Goal: Ask a question: Seek information or help from site administrators or community

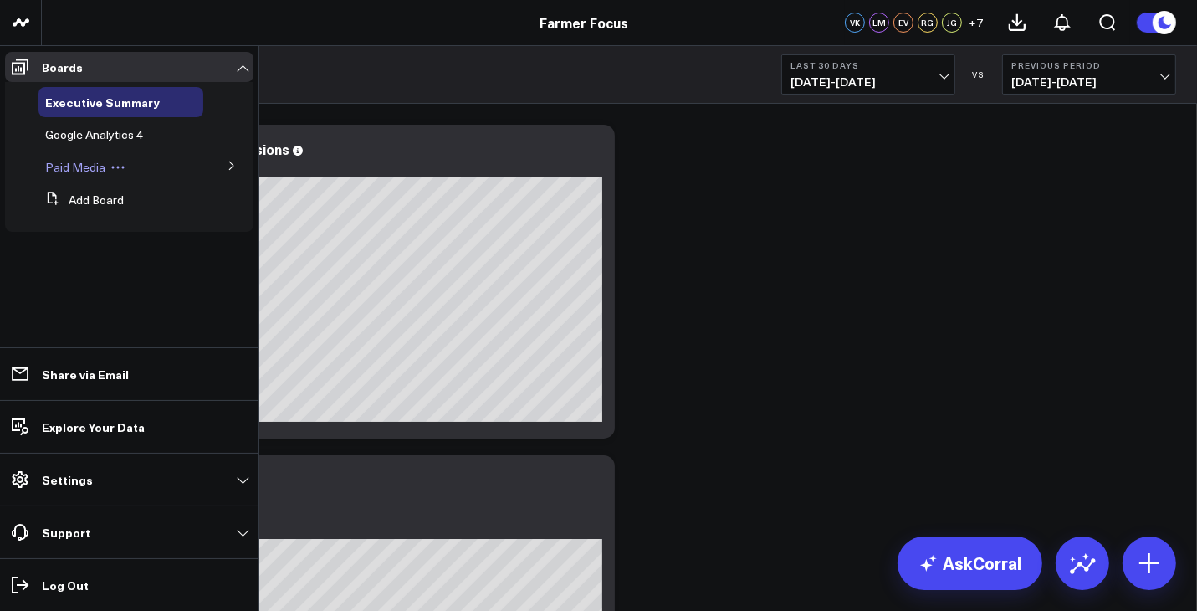
click at [82, 161] on span "Paid Media" at bounding box center [75, 167] width 60 height 16
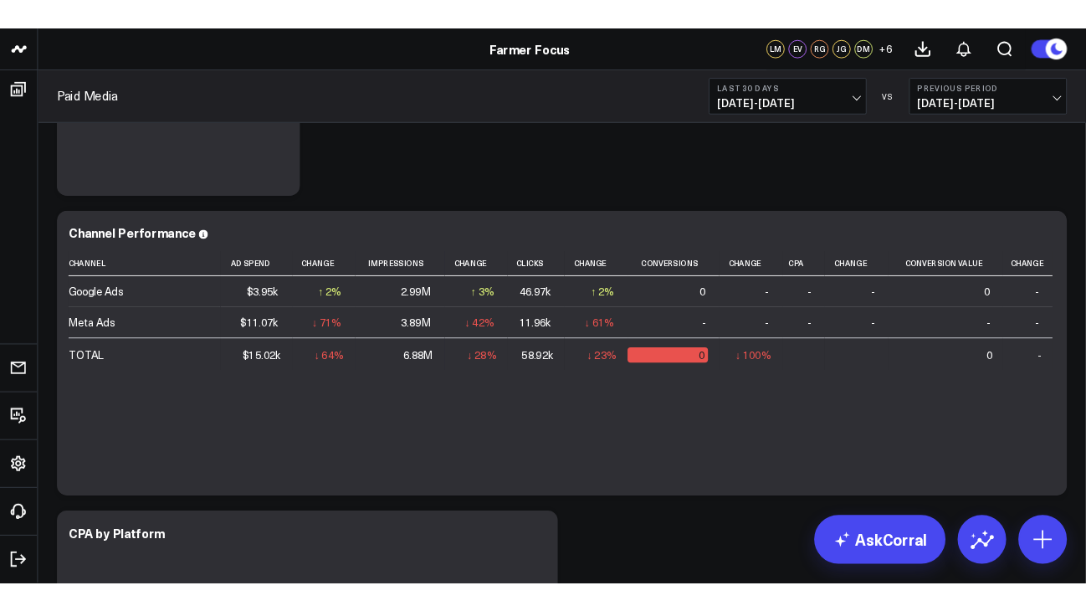
scroll to position [939, 0]
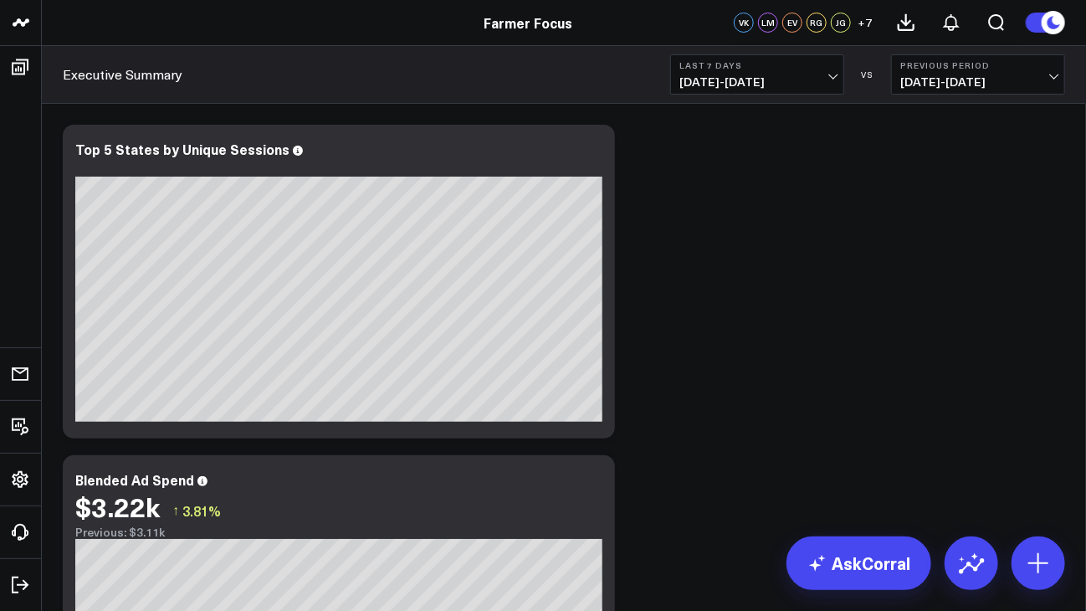
click at [843, 74] on button "Last 7 Days [DATE] - [DATE]" at bounding box center [757, 74] width 174 height 40
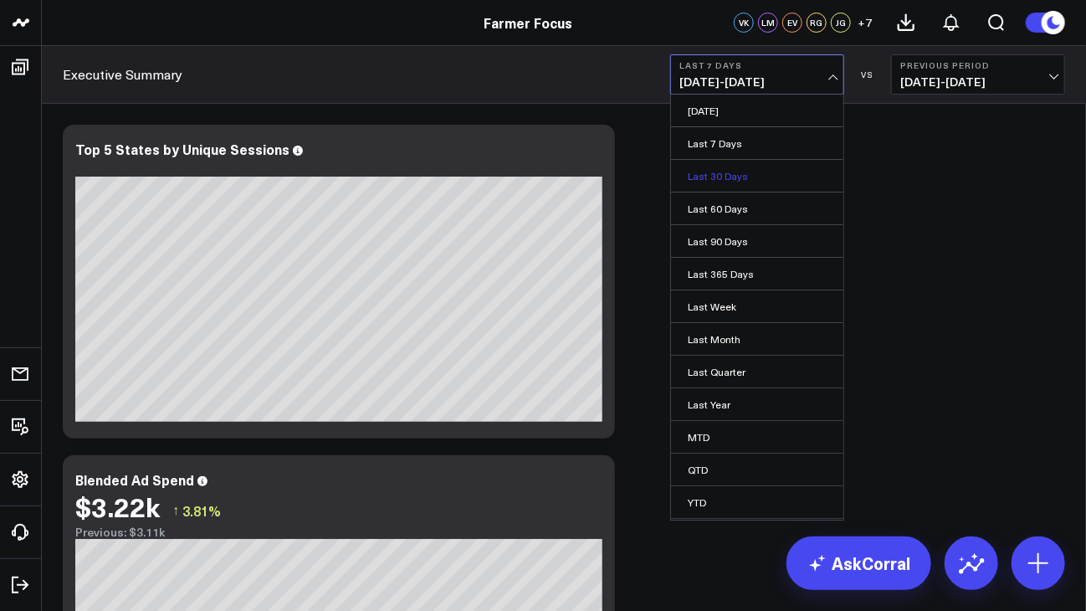
click at [780, 181] on link "Last 30 Days" at bounding box center [757, 176] width 172 height 32
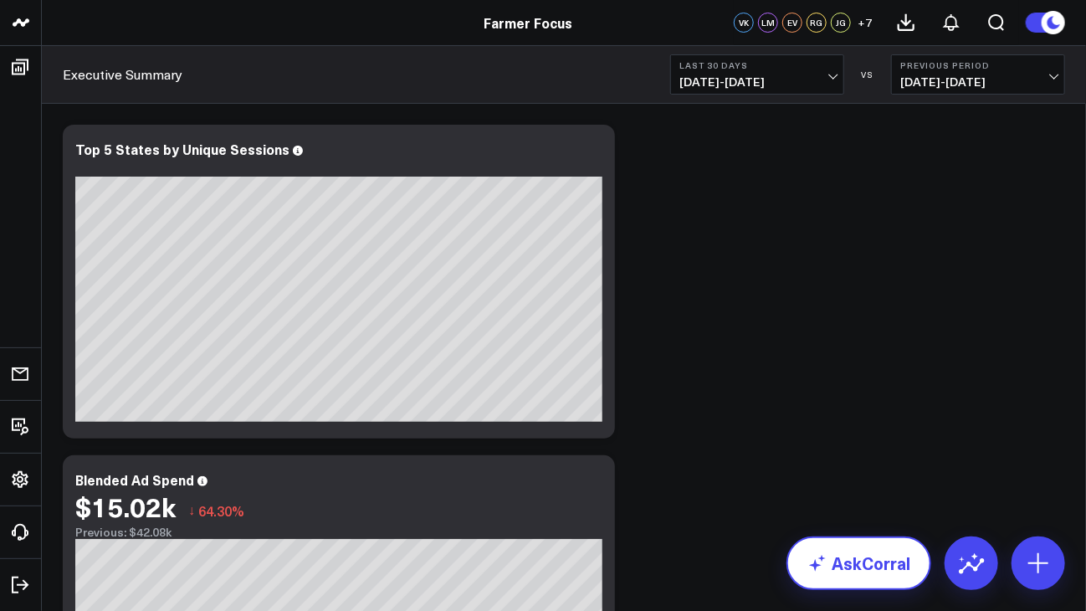
click at [860, 551] on link "AskCorral" at bounding box center [858, 563] width 145 height 54
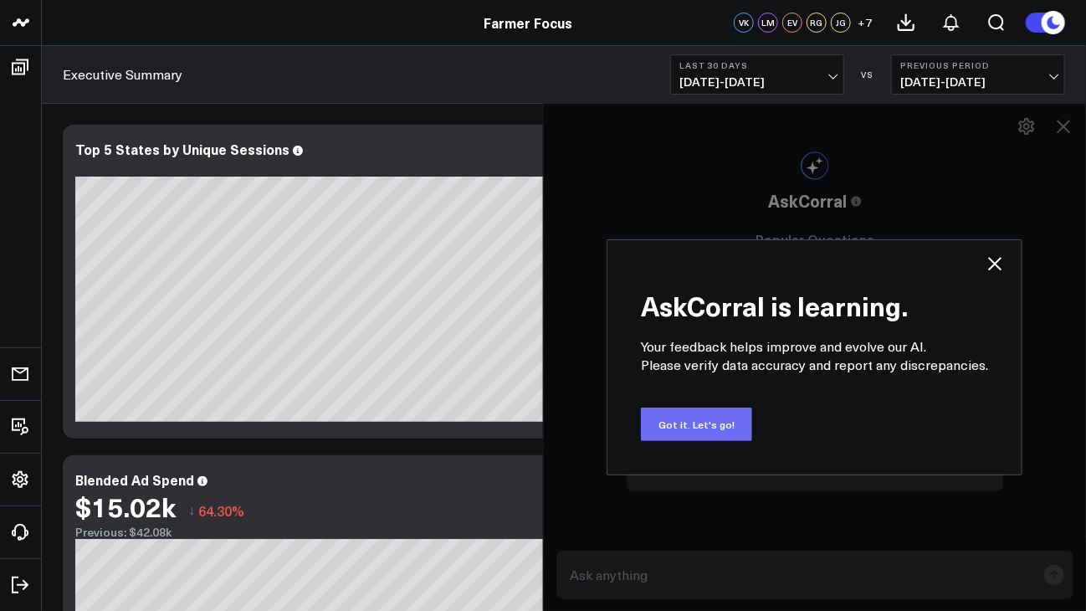
click at [696, 432] on button "Got it. Let's go!" at bounding box center [696, 423] width 111 height 33
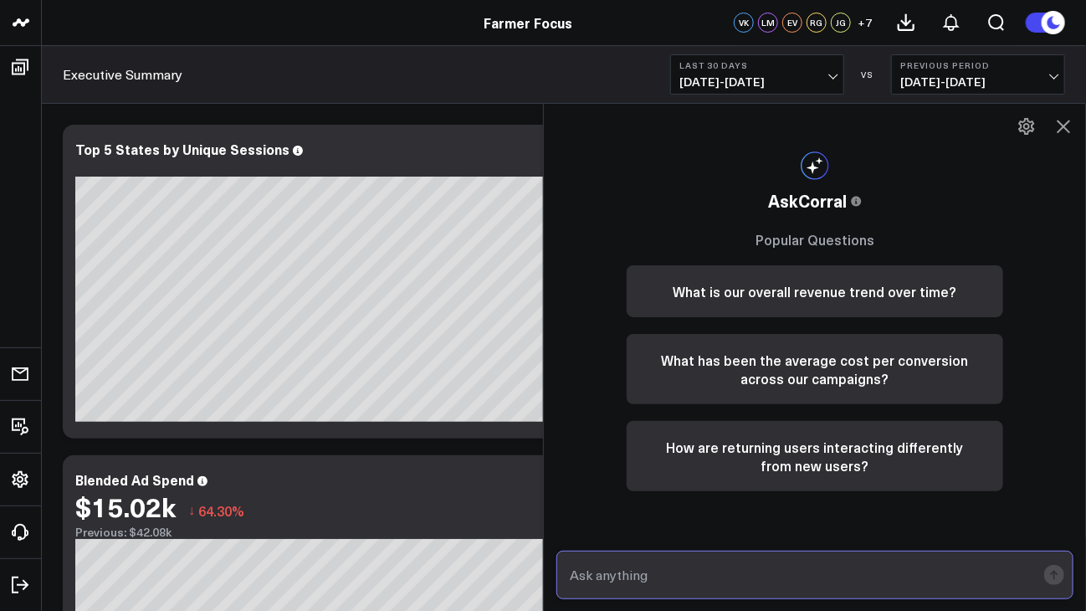
click at [690, 565] on input "text" at bounding box center [800, 575] width 470 height 30
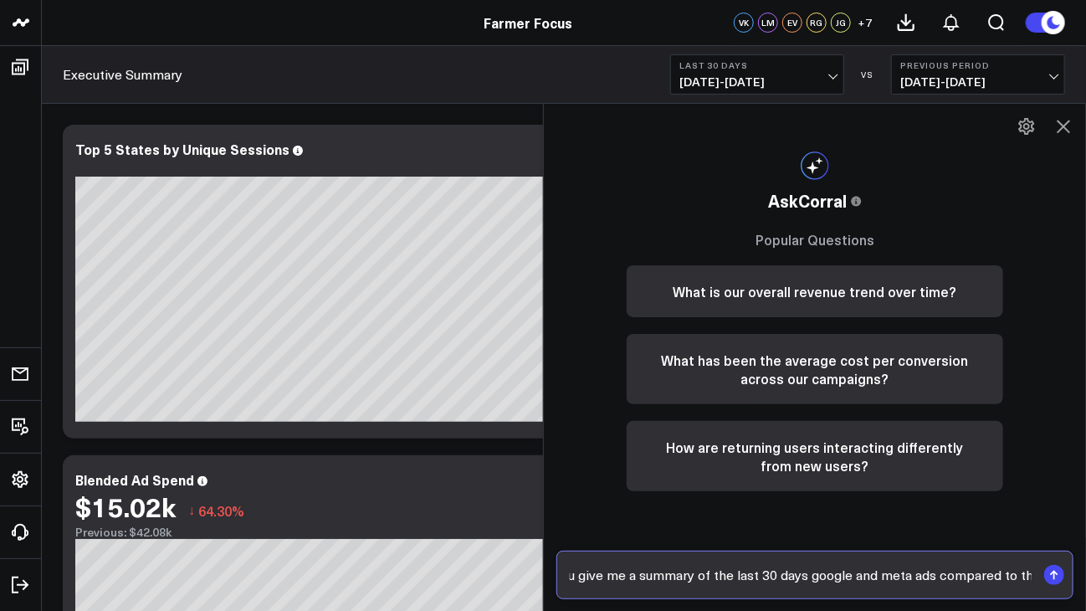
scroll to position [0, 53]
type input "Can you give me a summary of the last 30 days google and meta ads compared to t…"
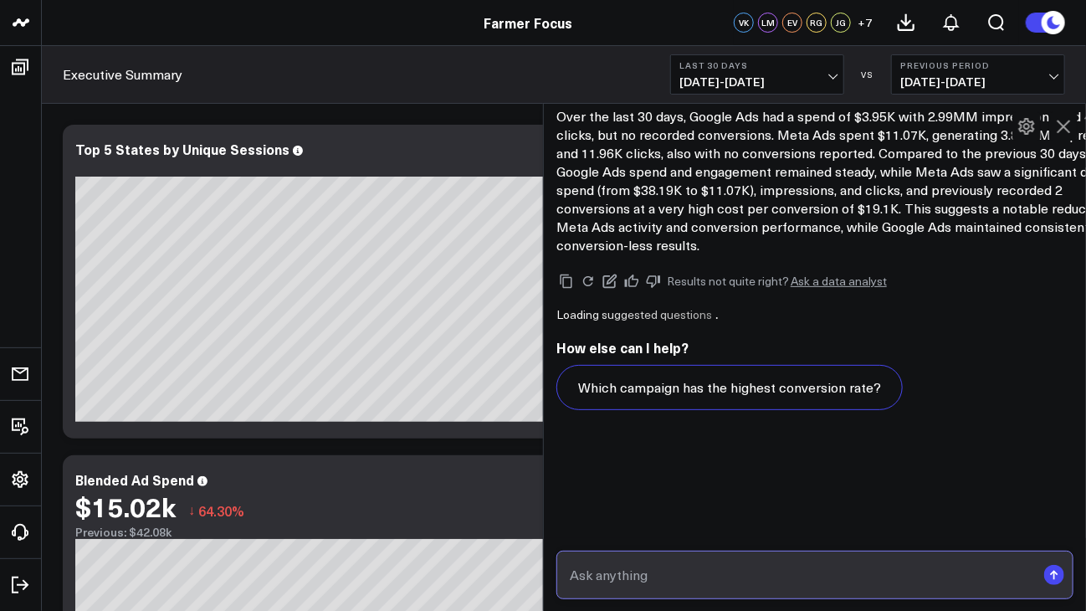
scroll to position [1118, 0]
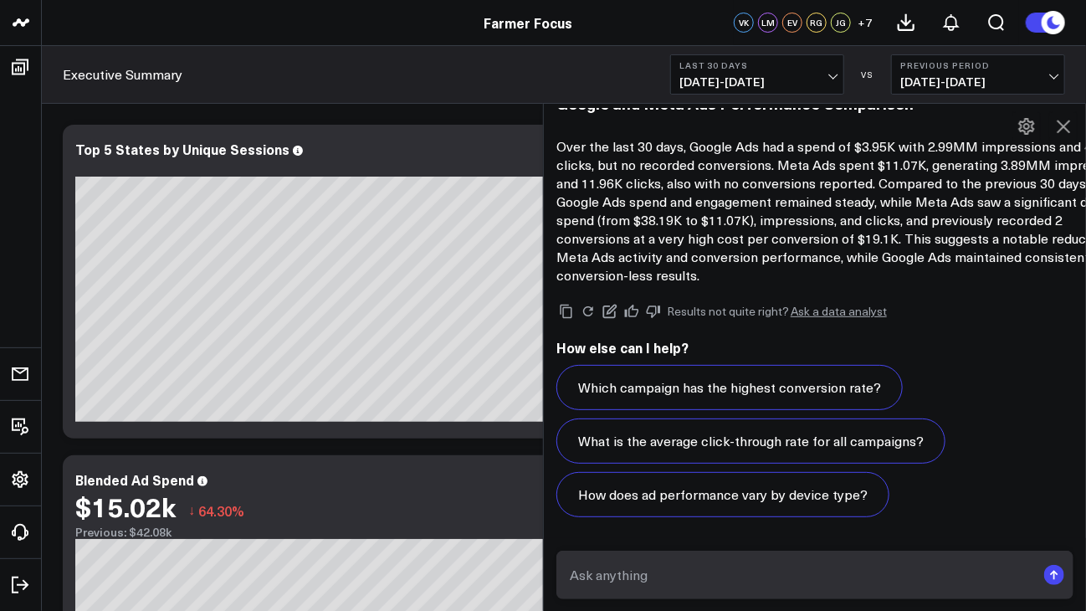
click at [893, 192] on p "Over the last 30 days, Google Ads had a spend of $3.95K with 2.99MM impressions…" at bounding box center [844, 210] width 577 height 147
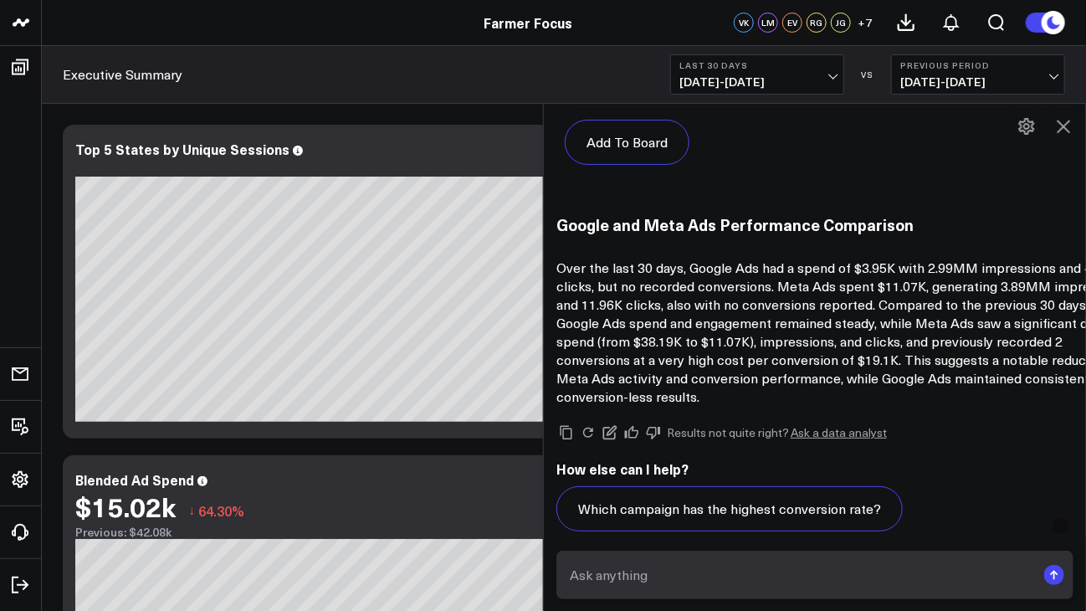
scroll to position [995, 0]
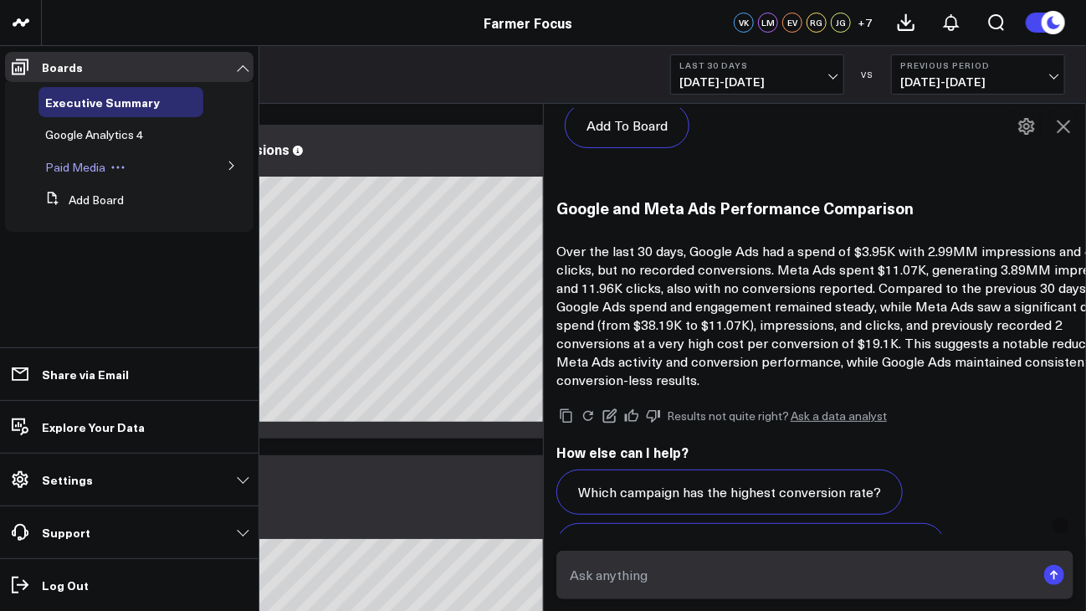
click at [81, 166] on span "Paid Media" at bounding box center [75, 167] width 60 height 16
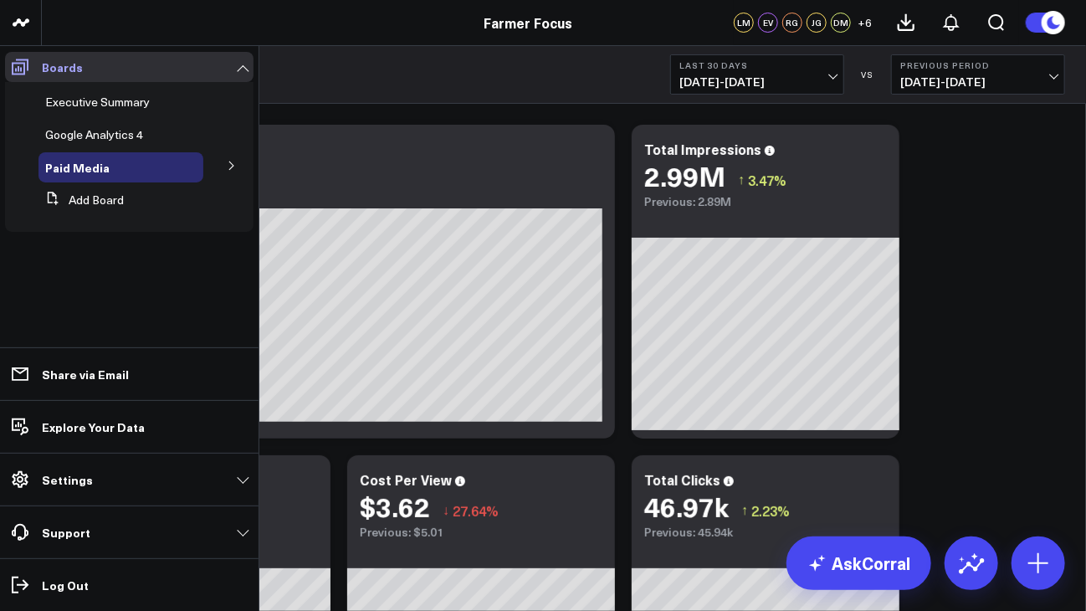
click at [27, 71] on icon at bounding box center [20, 67] width 20 height 20
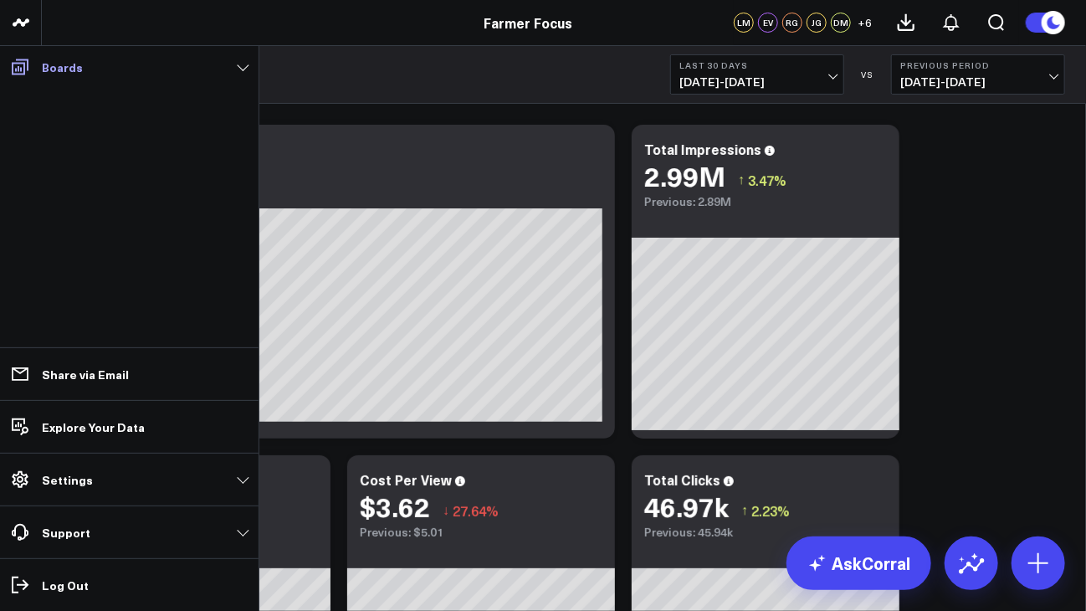
click at [28, 69] on icon at bounding box center [20, 67] width 20 height 20
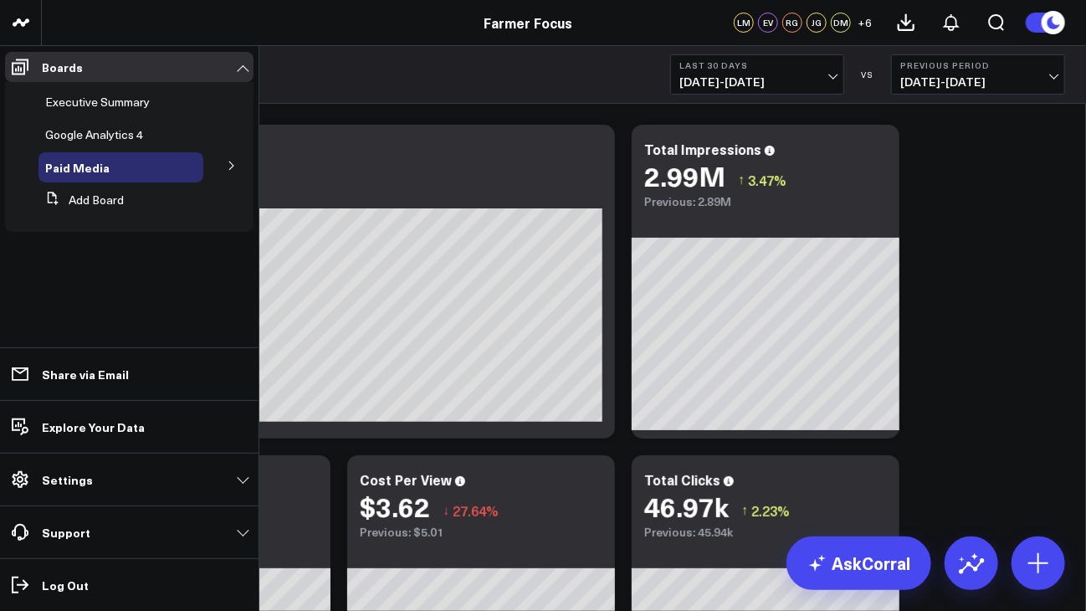
click at [231, 161] on icon at bounding box center [232, 166] width 10 height 10
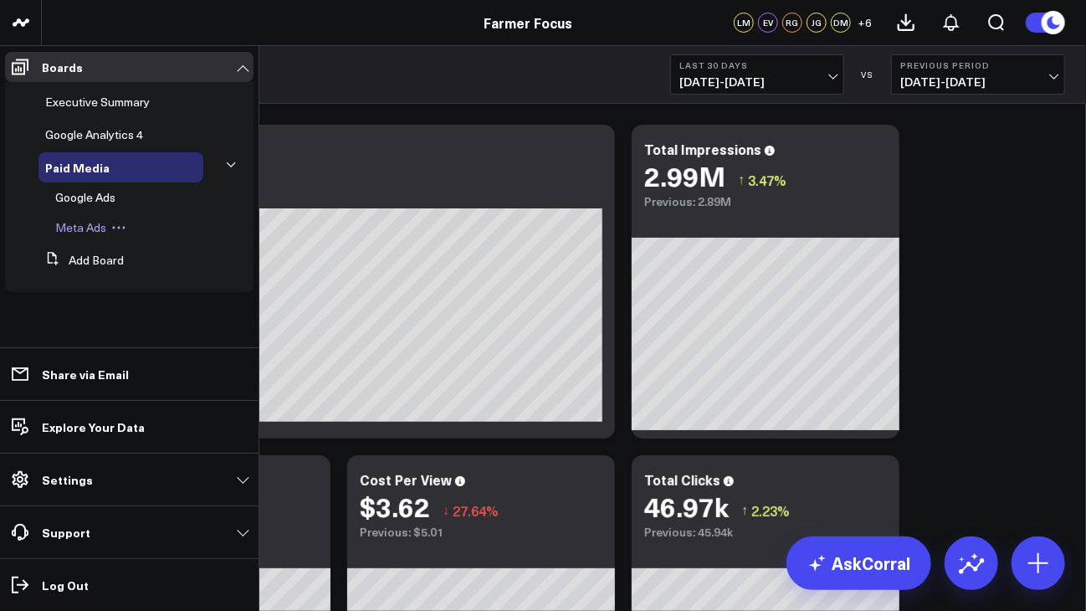
click at [89, 223] on span "Meta Ads" at bounding box center [80, 227] width 51 height 16
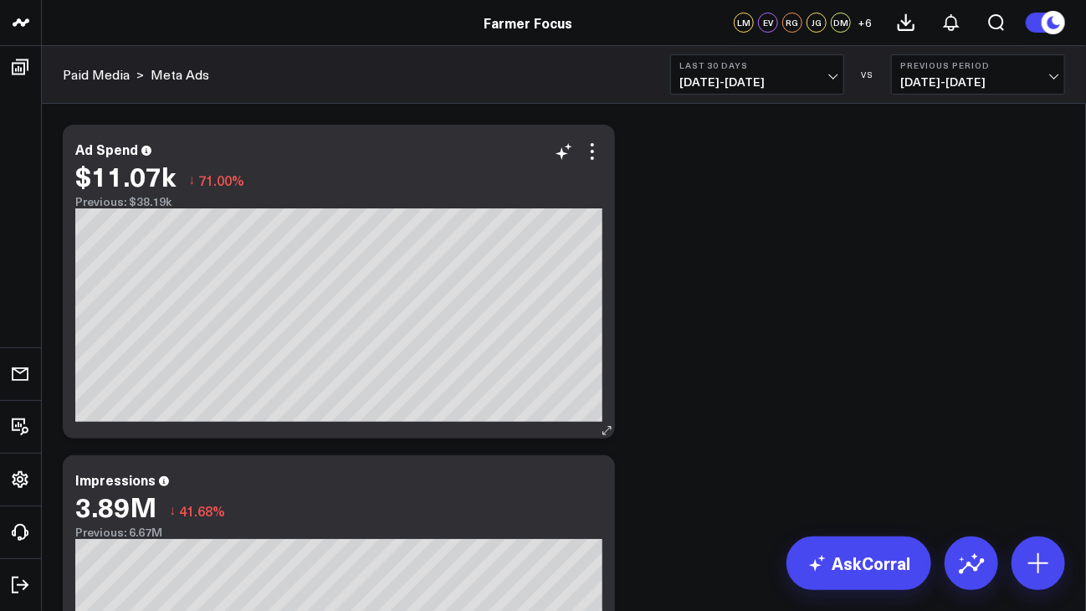
click at [596, 165] on div "$11.07k ↓ 71.00%" at bounding box center [338, 176] width 527 height 30
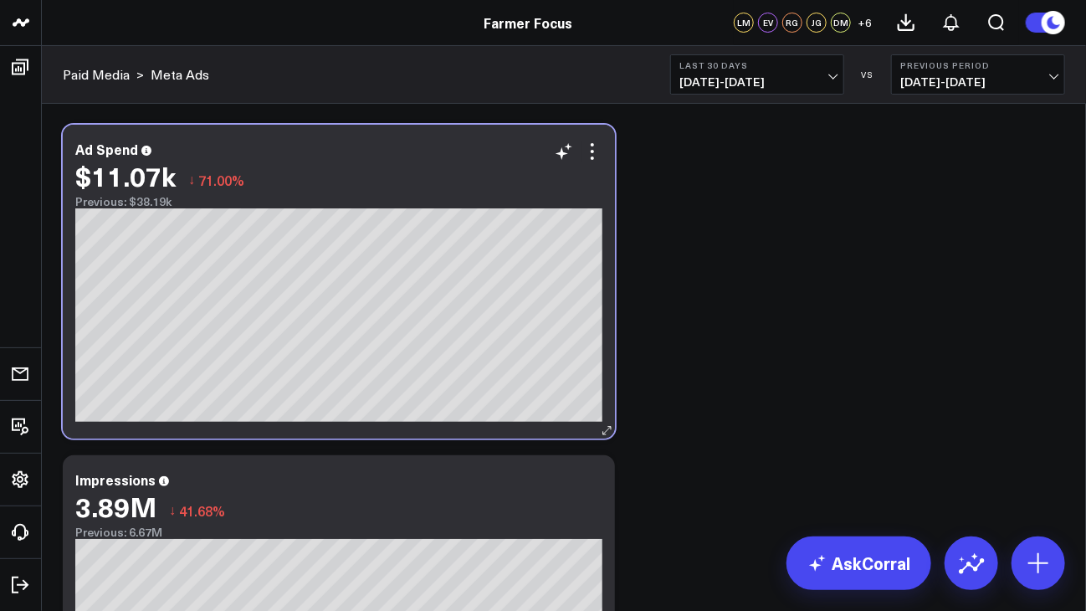
click at [596, 161] on div "$11.07k ↓ 71.00%" at bounding box center [338, 176] width 527 height 30
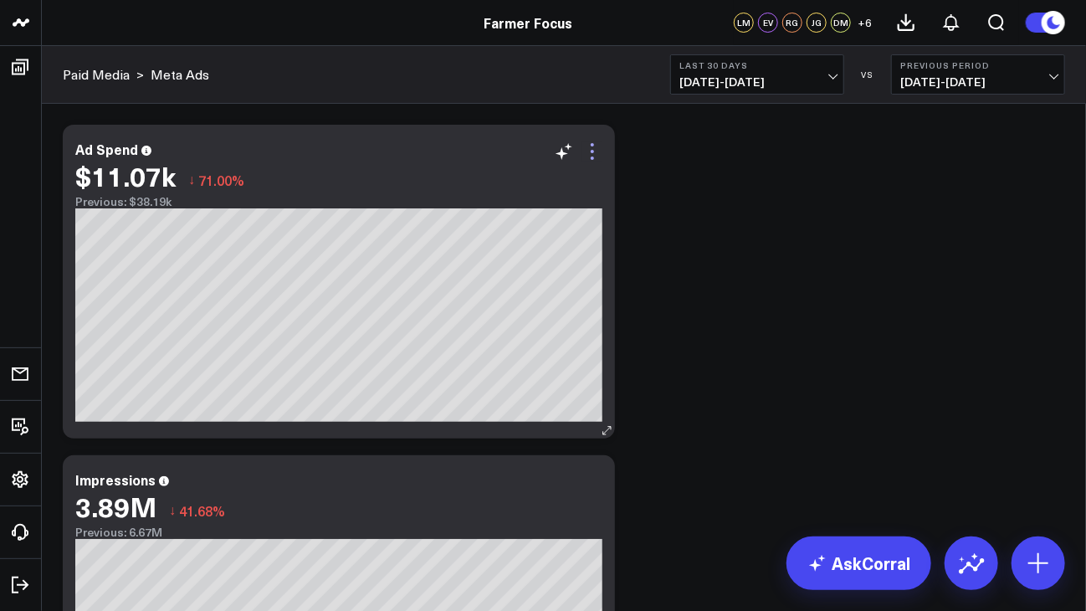
click at [596, 160] on icon at bounding box center [592, 151] width 20 height 20
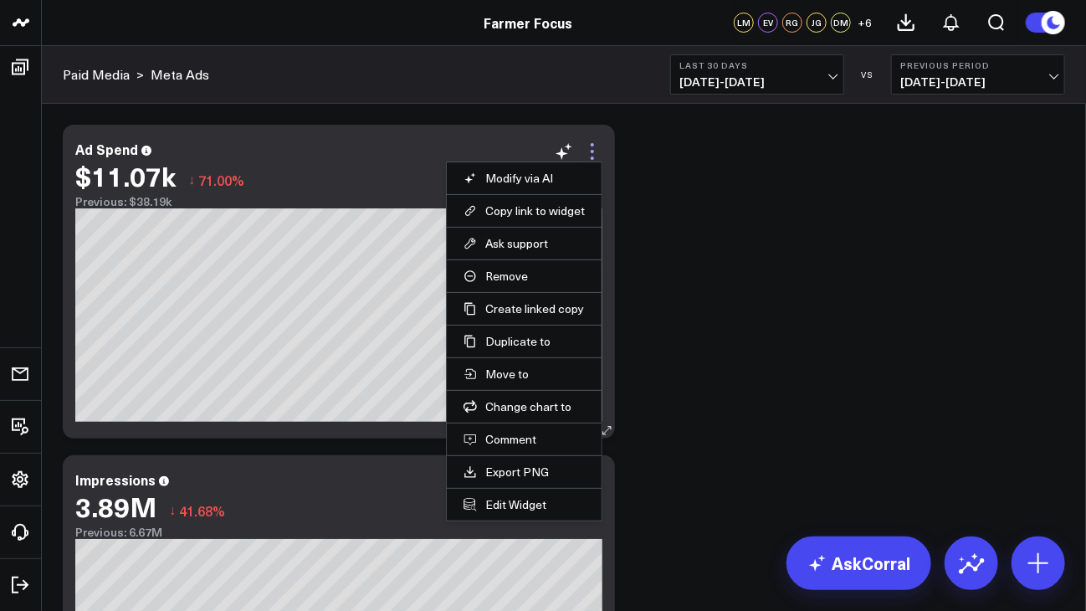
click at [589, 151] on icon at bounding box center [592, 151] width 20 height 20
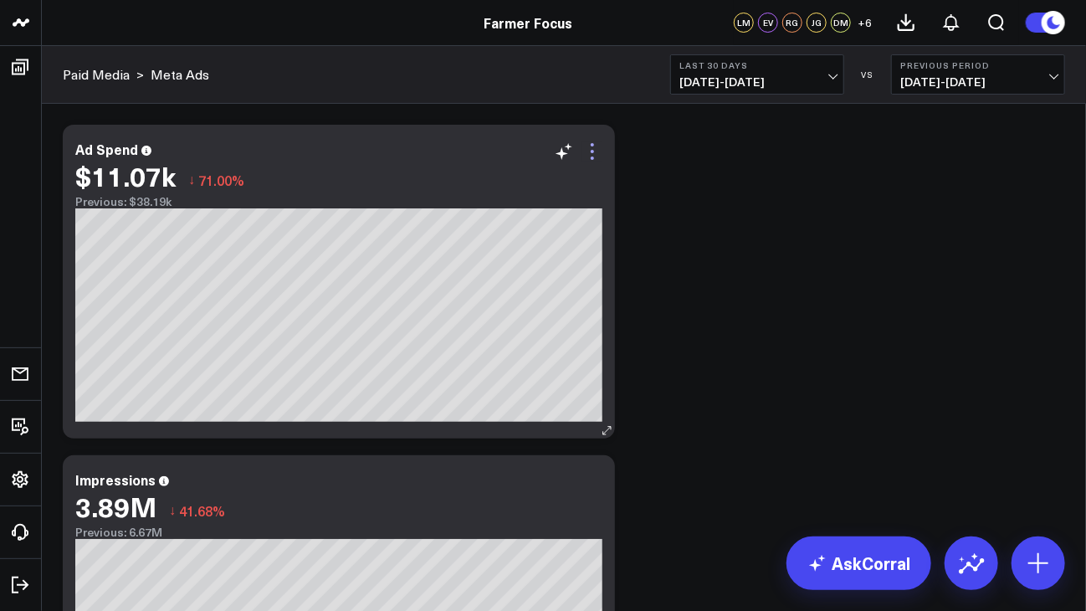
click at [592, 148] on icon at bounding box center [592, 151] width 20 height 20
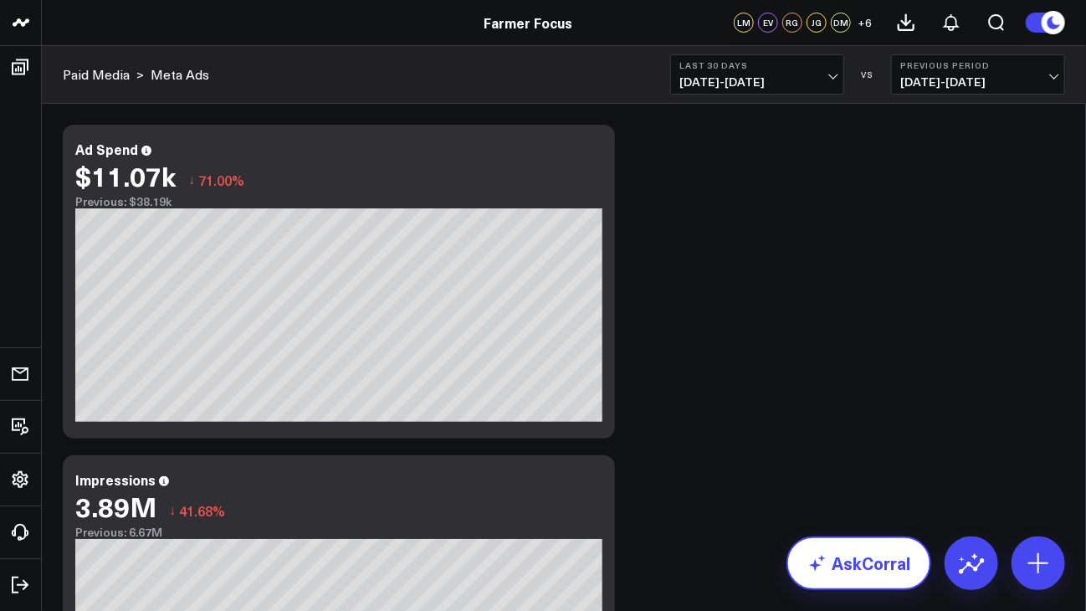
click at [845, 570] on link "AskCorral" at bounding box center [858, 563] width 145 height 54
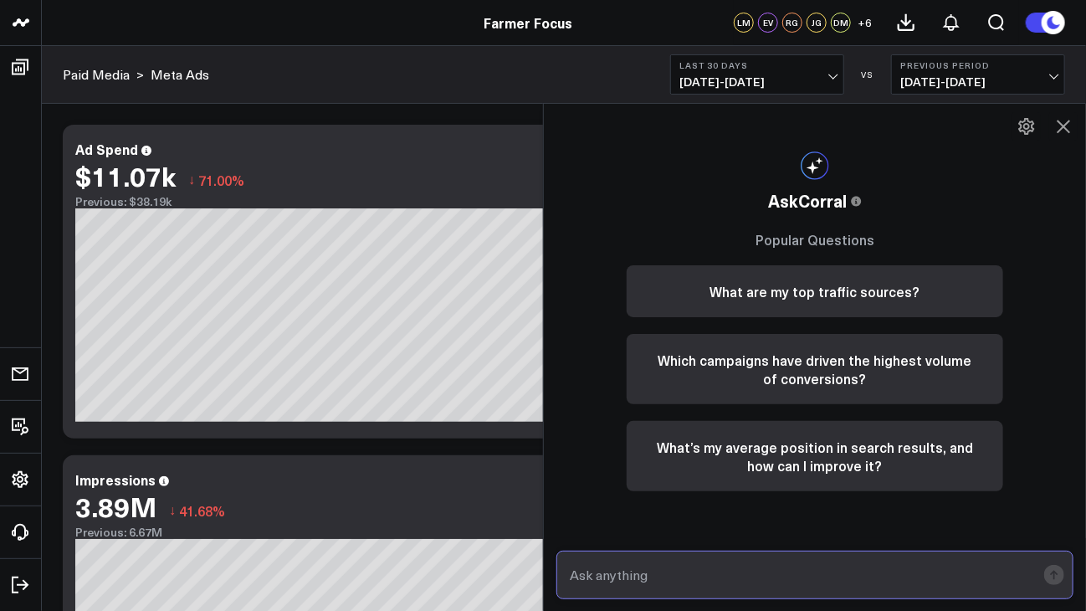
click at [644, 571] on input "text" at bounding box center [800, 575] width 470 height 30
type input "Why is ad spend so down on meta"
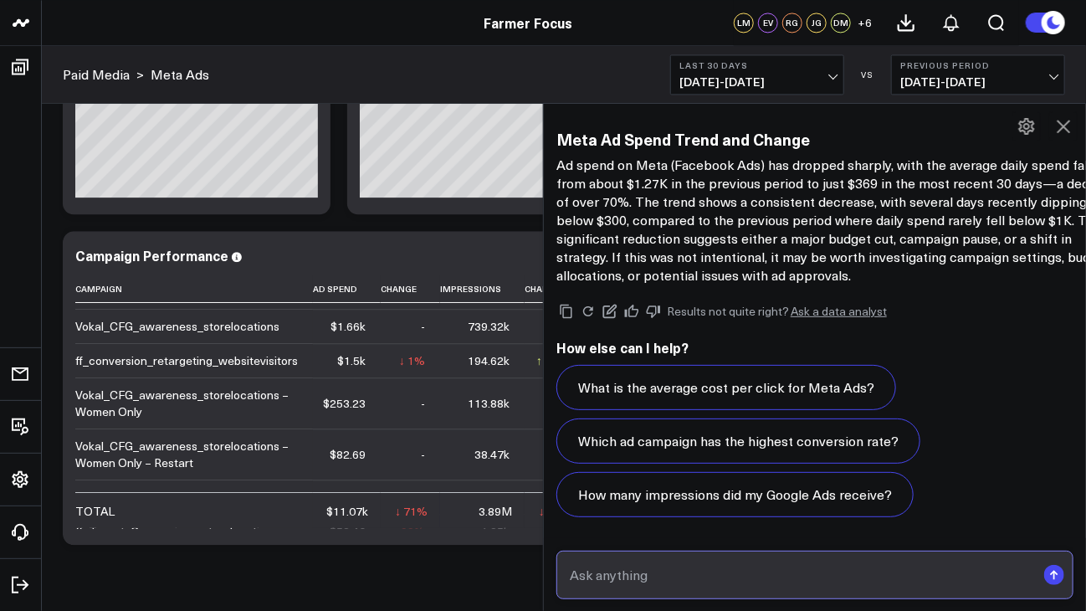
scroll to position [79, 0]
click at [1062, 121] on icon at bounding box center [1063, 126] width 20 height 20
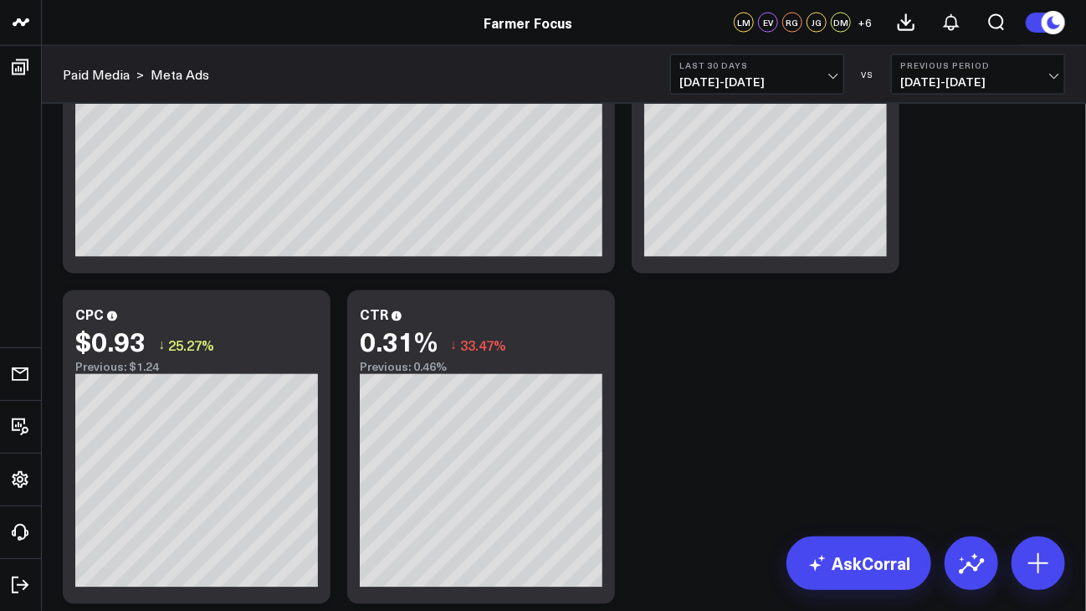
scroll to position [909, 0]
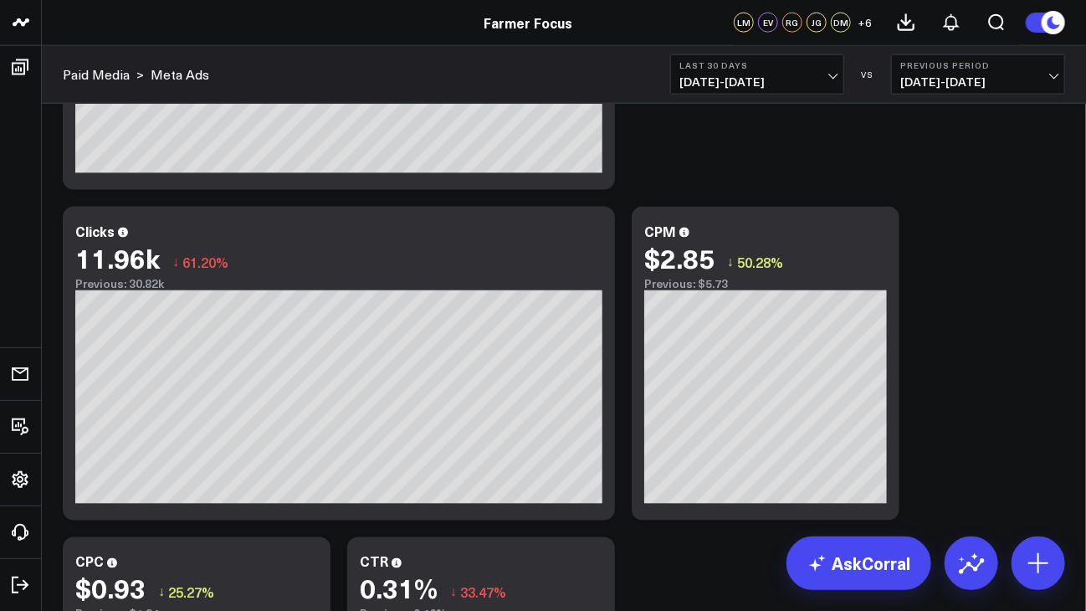
click at [829, 79] on span "[DATE] - [DATE]" at bounding box center [757, 81] width 156 height 13
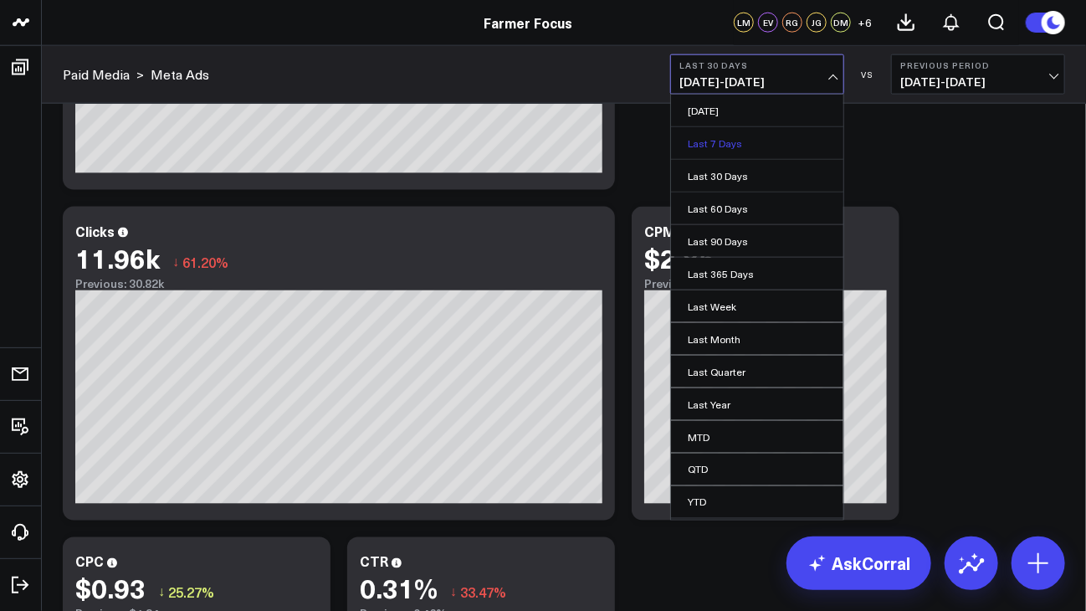
click at [798, 148] on link "Last 7 Days" at bounding box center [757, 143] width 172 height 32
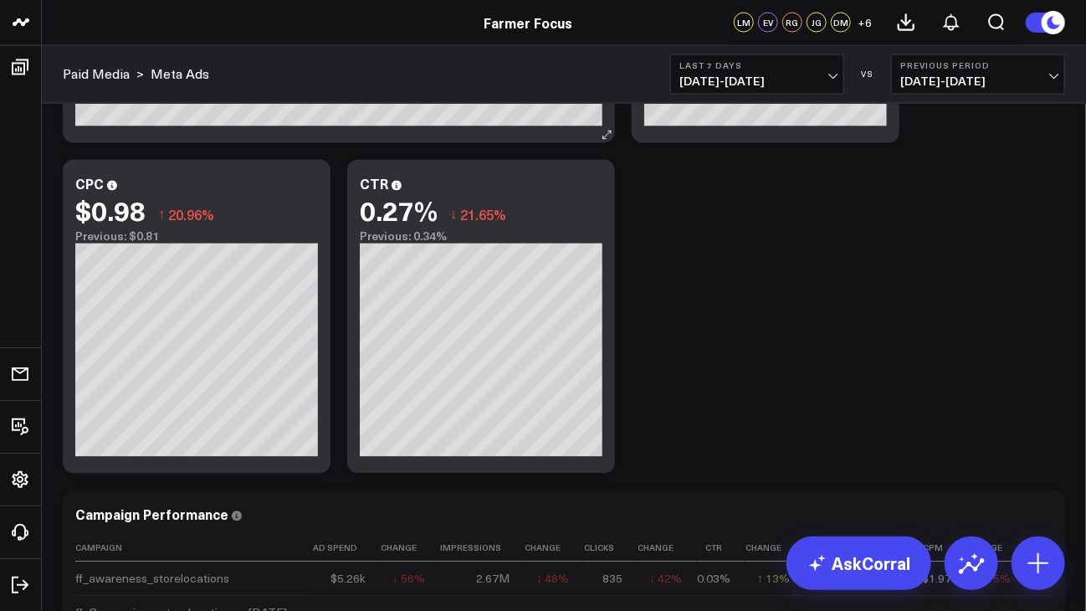
scroll to position [1588, 0]
